Goal: Find specific page/section: Find specific page/section

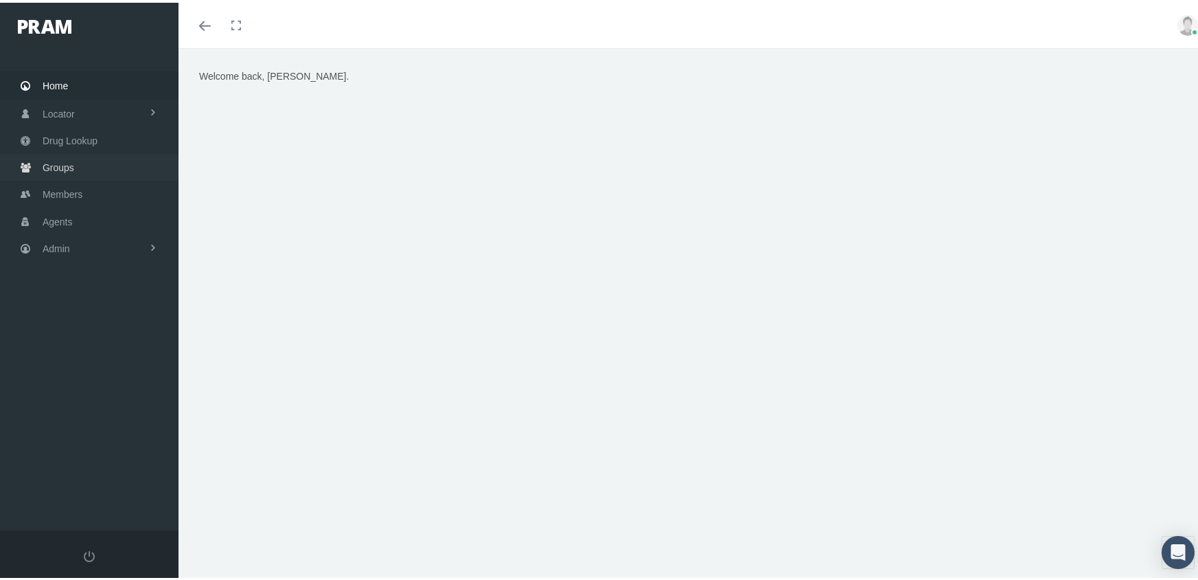
click at [38, 159] on link "Groups" at bounding box center [89, 164] width 179 height 27
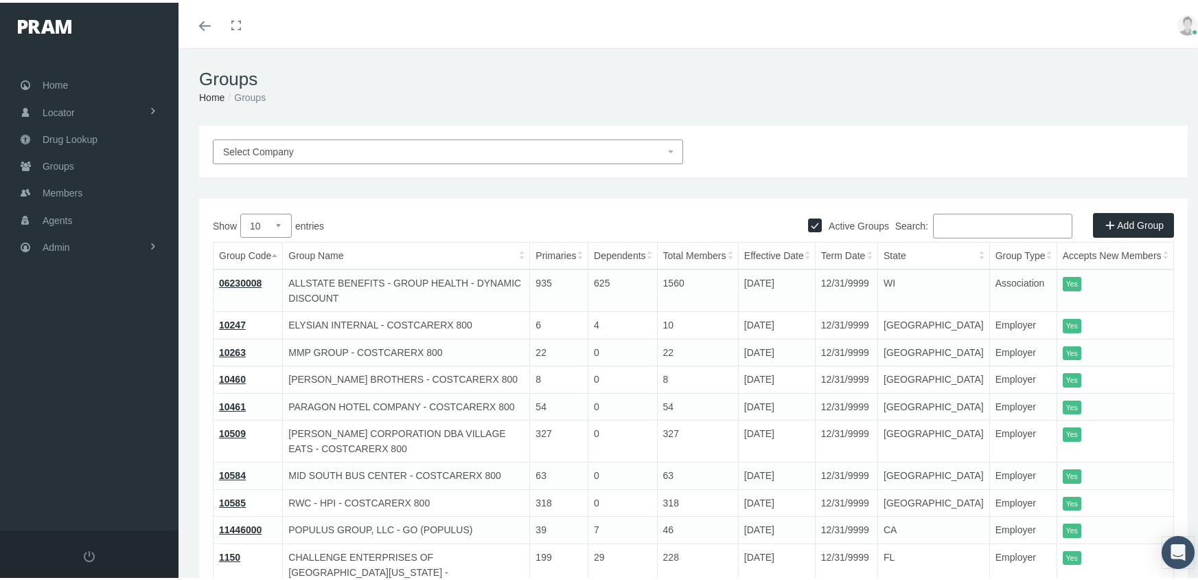
click at [959, 227] on input "Search:" at bounding box center [1002, 223] width 139 height 25
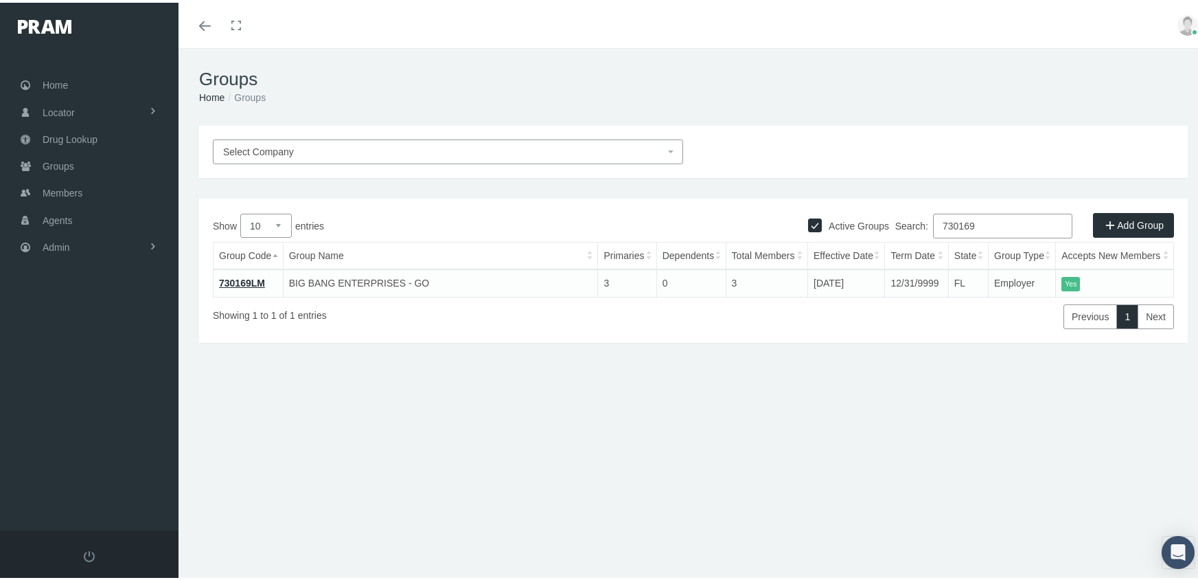
type input "730169"
click at [255, 281] on link "730169LM" at bounding box center [242, 280] width 46 height 11
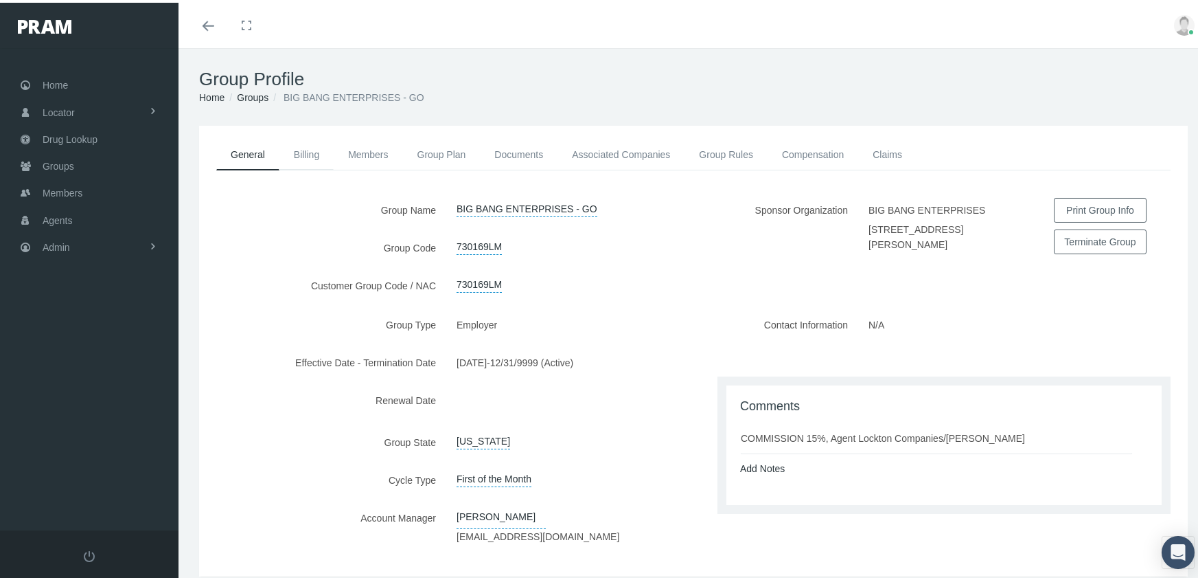
click at [299, 148] on link "Billing" at bounding box center [306, 152] width 54 height 30
